Goal: Task Accomplishment & Management: Manage account settings

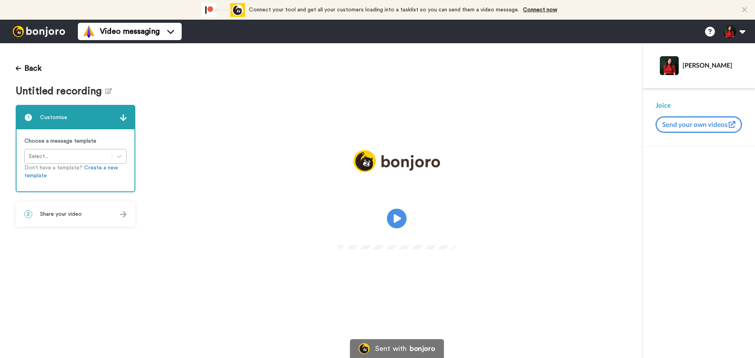
click at [110, 90] on h1 "Untitled recording" at bounding box center [76, 91] width 120 height 11
click at [109, 90] on icon at bounding box center [108, 91] width 7 height 6
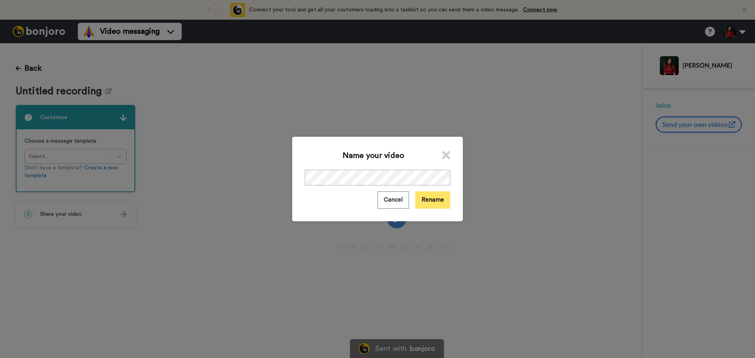
click at [432, 199] on button "Rename" at bounding box center [432, 200] width 35 height 17
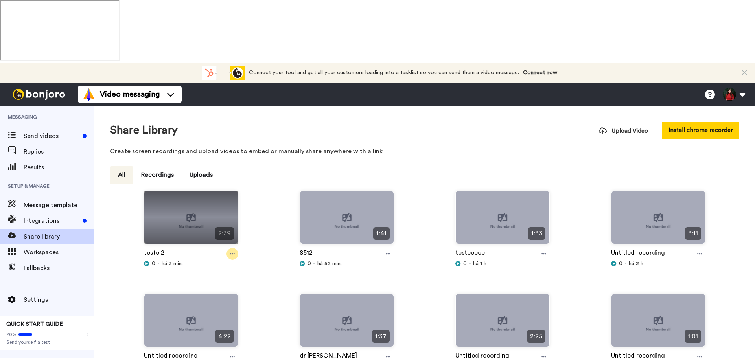
click at [235, 248] on div at bounding box center [233, 254] width 12 height 12
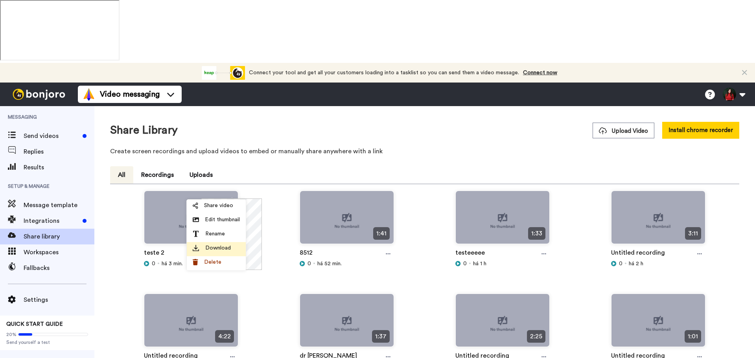
click at [234, 250] on div "Download" at bounding box center [216, 248] width 47 height 8
